Goal: Task Accomplishment & Management: Use online tool/utility

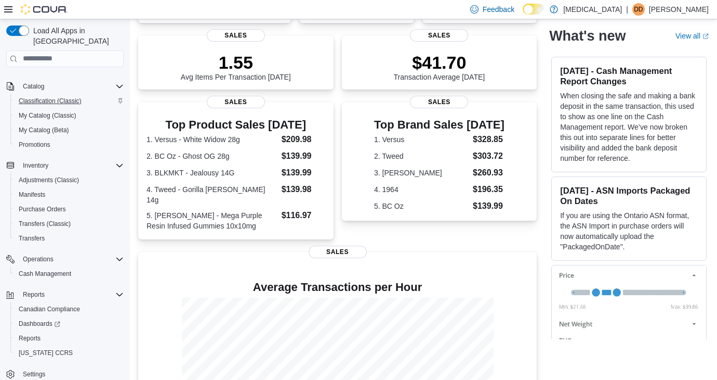
scroll to position [175, 0]
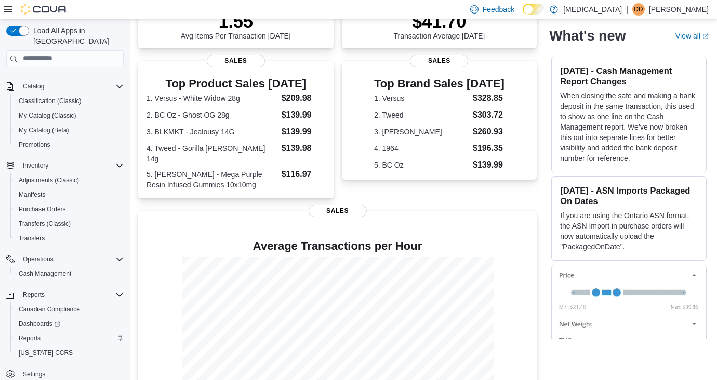
click at [45, 332] on div "Reports" at bounding box center [69, 338] width 109 height 12
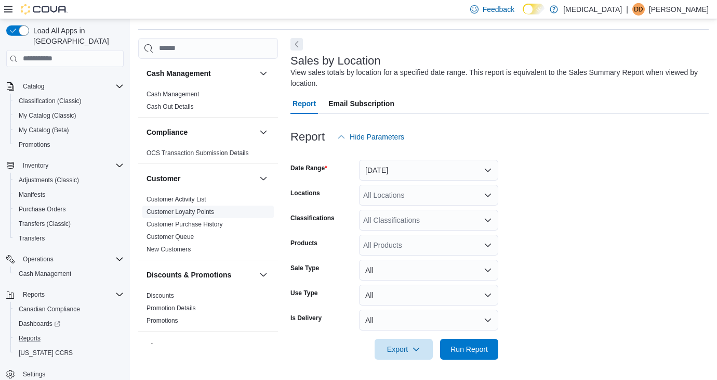
scroll to position [32, 0]
click at [401, 174] on button "Yesterday" at bounding box center [428, 169] width 139 height 21
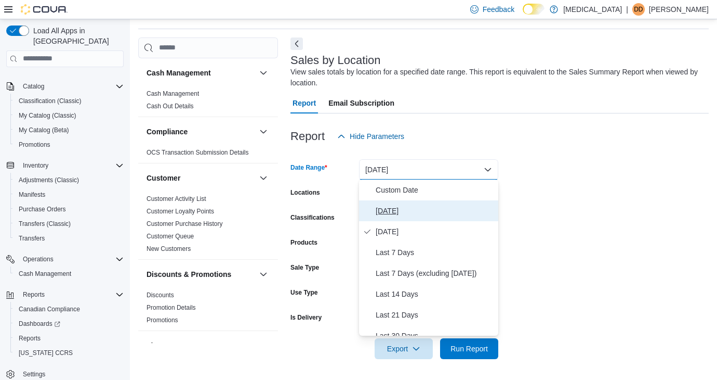
click at [398, 211] on span "Today" at bounding box center [435, 210] width 119 height 12
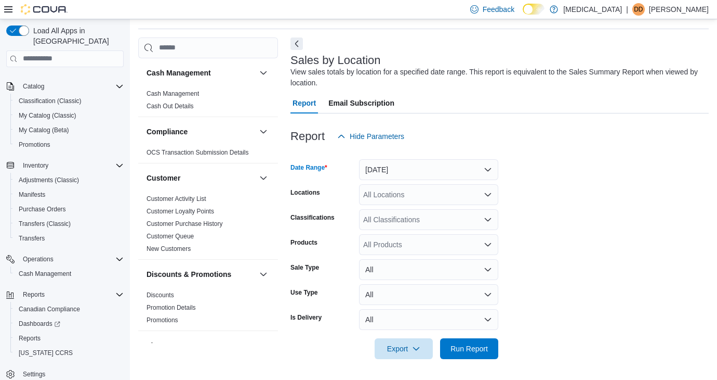
click at [466, 85] on div "View sales totals by location for a specified date range. This report is equiva…" at bounding box center [497, 78] width 413 height 22
click at [432, 194] on div "All Locations" at bounding box center [428, 194] width 139 height 21
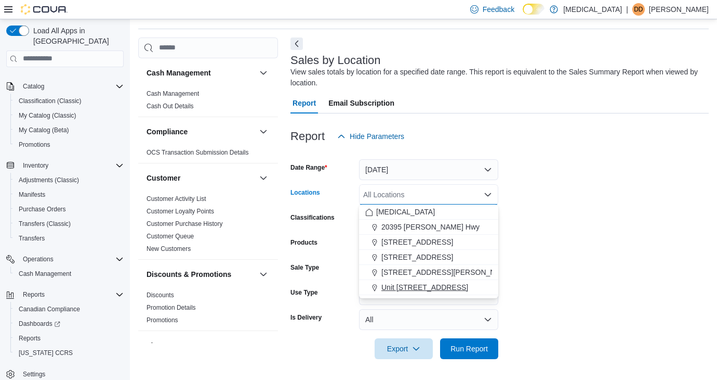
click at [436, 285] on span "Unit 385 North Dollarton Highway" at bounding box center [425, 287] width 87 height 10
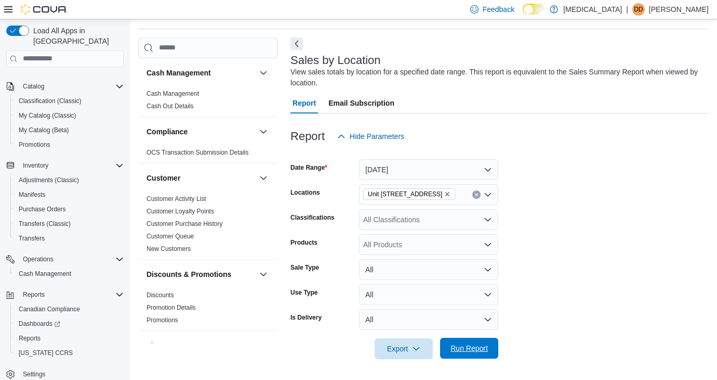
click at [475, 348] on span "Run Report" at bounding box center [469, 348] width 37 height 10
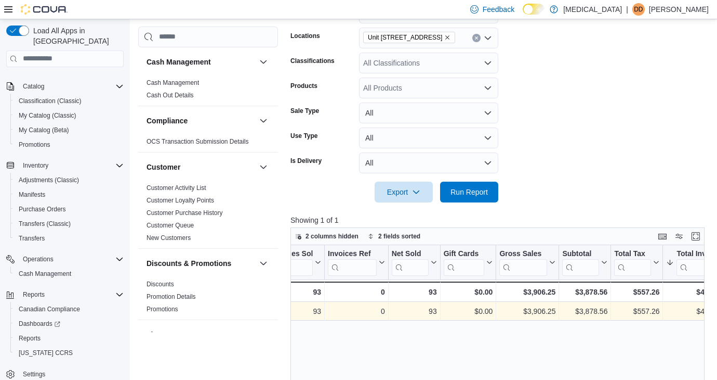
scroll to position [250, 0]
